Goal: Find specific page/section: Locate a particular part of the current website

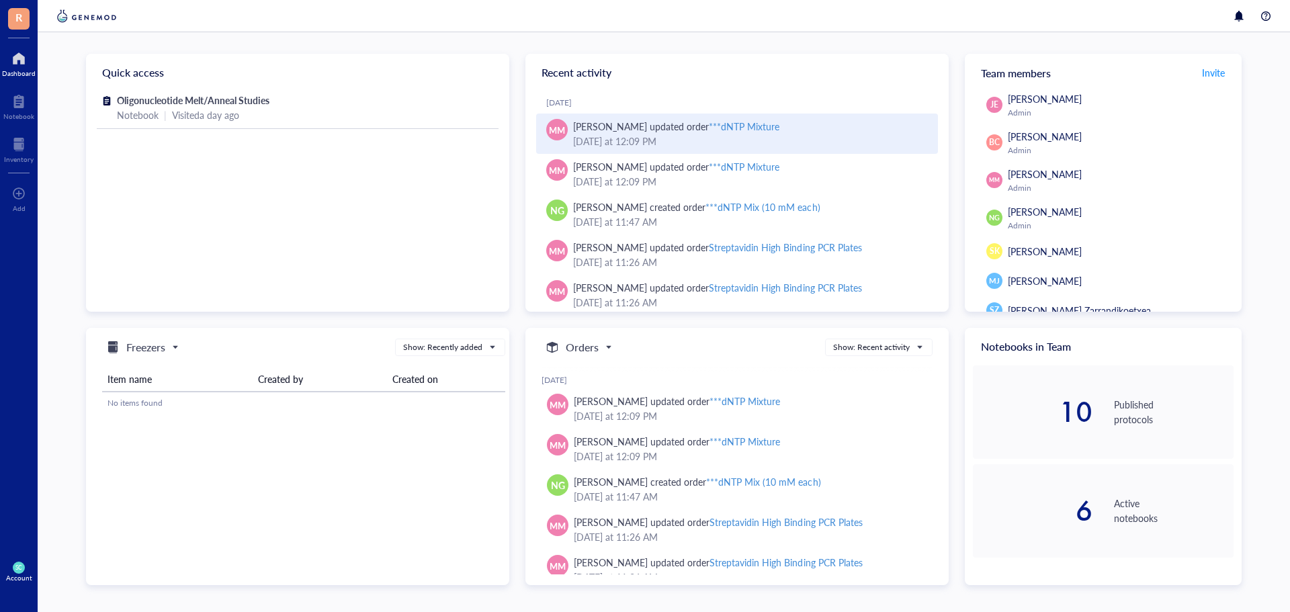
click at [744, 126] on div "***dNTP Mixture" at bounding box center [744, 126] width 71 height 13
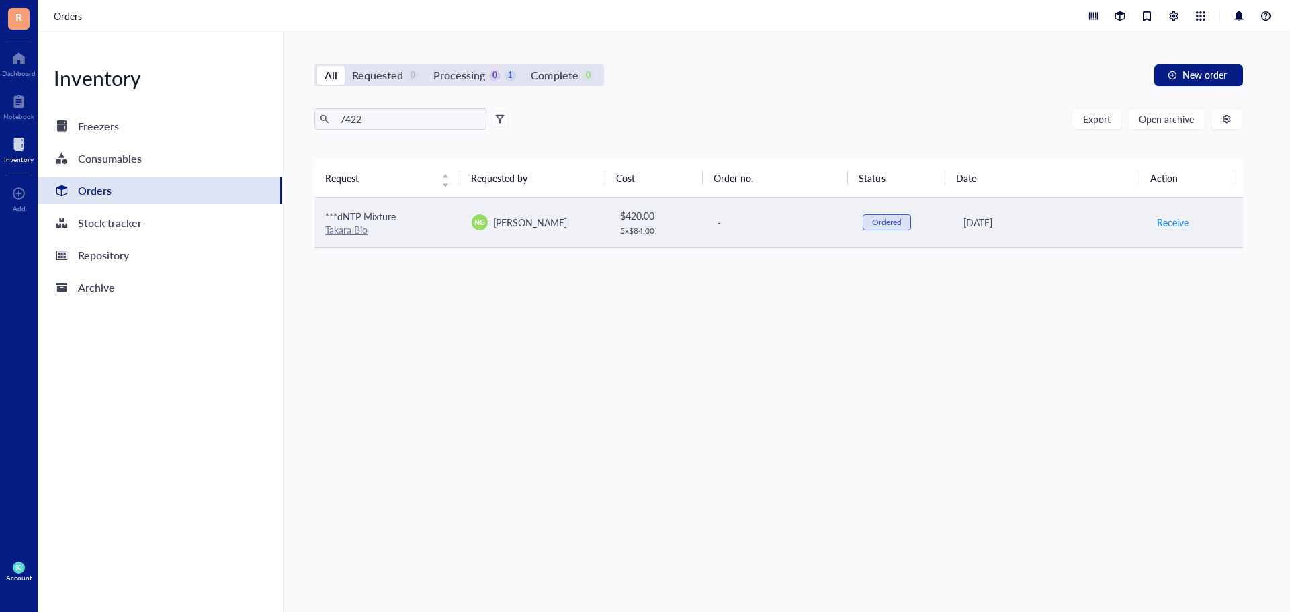
click at [349, 231] on link "Takara Bio" at bounding box center [346, 229] width 42 height 13
